Goal: Task Accomplishment & Management: Complete application form

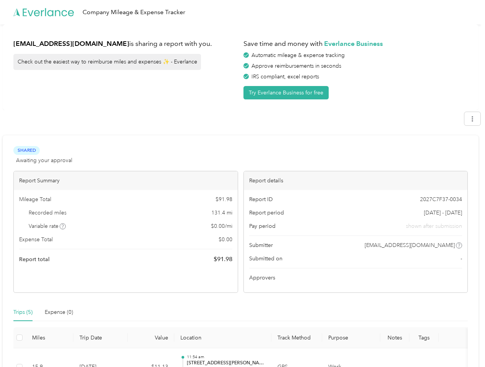
click at [244, 183] on div "Report details" at bounding box center [356, 180] width 224 height 19
click at [242, 12] on div "Company Mileage & Expense Tracker" at bounding box center [240, 12] width 481 height 24
click at [287, 92] on button "Try Everlance Business for free" at bounding box center [285, 92] width 85 height 13
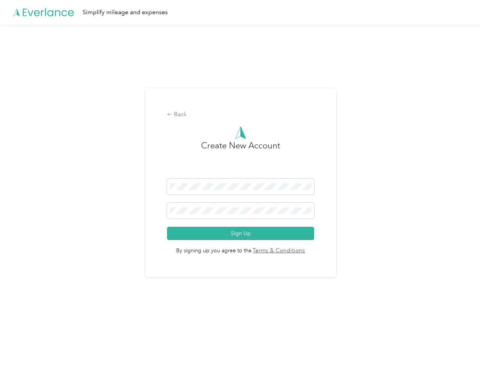
click at [476, 118] on div "Back Create New Account Sign Up By signing up you agree to the Terms & Conditio…" at bounding box center [240, 185] width 481 height 323
click at [63, 226] on div "Back Create New Account Sign Up By signing up you agree to the Terms & Conditio…" at bounding box center [240, 185] width 481 height 323
click at [301, 245] on span "By signing up you agree to the Terms & Conditions" at bounding box center [240, 247] width 147 height 15
click at [23, 312] on div "Back Create New Account Sign Up By signing up you agree to the Terms & Conditio…" at bounding box center [240, 185] width 481 height 323
click at [59, 312] on div "Back Create New Account Sign Up By signing up you agree to the Terms & Conditio…" at bounding box center [240, 185] width 481 height 323
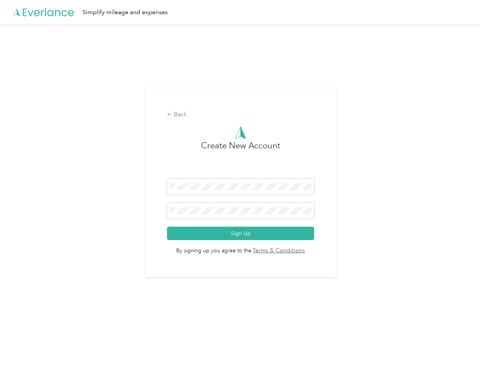
click at [19, 337] on div "Back Create New Account Sign Up By signing up you agree to the Terms & Conditio…" at bounding box center [240, 185] width 481 height 323
click at [236, 357] on html "Simplify mileage and expenses Back Create New Account Sign Up By signing up you…" at bounding box center [240, 183] width 481 height 367
